Goal: Task Accomplishment & Management: Manage account settings

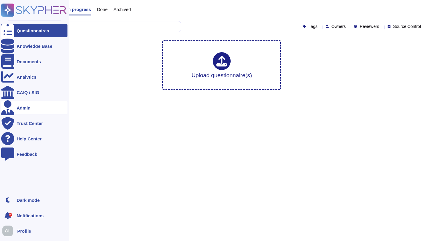
click at [26, 109] on div "Admin" at bounding box center [24, 108] width 14 height 4
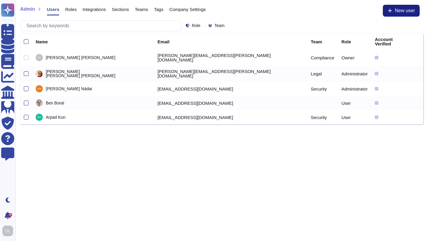
click at [194, 10] on span "Company Settings" at bounding box center [187, 9] width 37 height 4
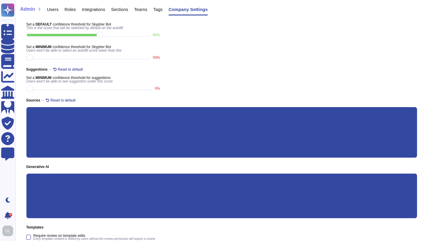
scroll to position [16, 0]
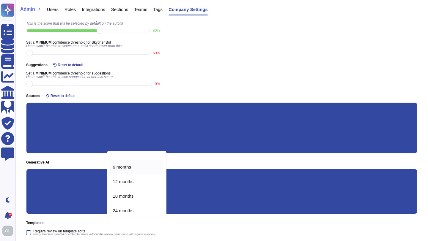
scroll to position [27, 0]
click at [122, 178] on span "12 months" at bounding box center [123, 178] width 21 height 5
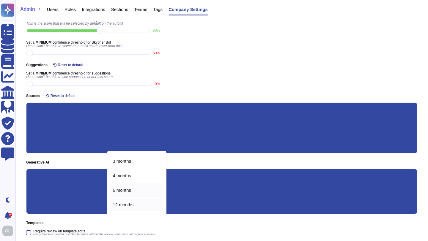
click at [120, 190] on span "6 months" at bounding box center [122, 190] width 18 height 5
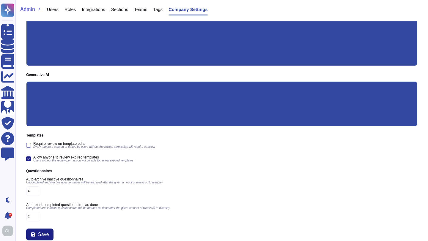
scroll to position [107, 0]
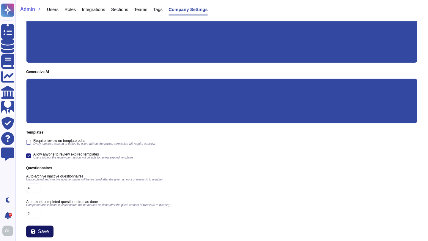
click at [45, 231] on span "Save" at bounding box center [43, 231] width 11 height 5
